Goal: Task Accomplishment & Management: Complete application form

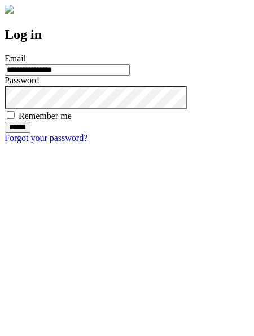
type input "**********"
click at [30, 133] on input "******" at bounding box center [18, 127] width 26 height 11
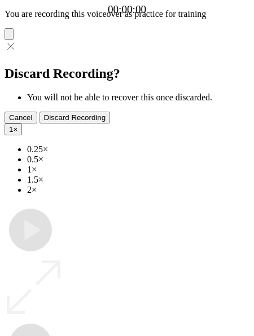
type input "**********"
